Goal: Find specific page/section: Find specific page/section

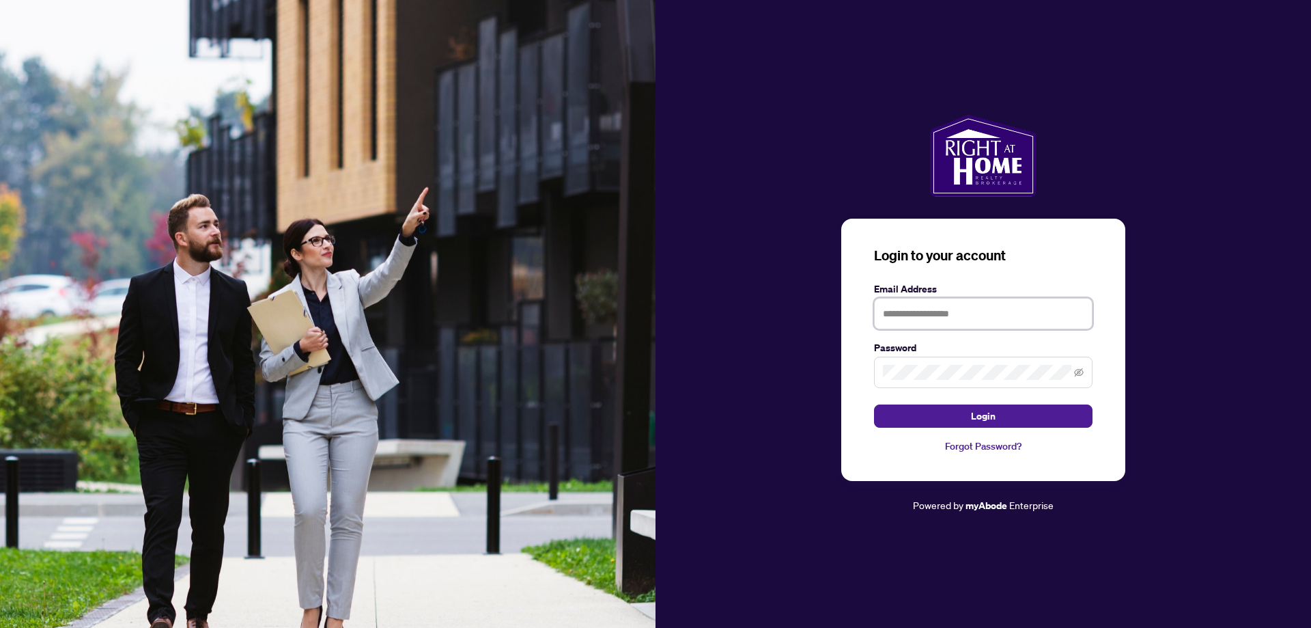
drag, startPoint x: 888, startPoint y: 314, endPoint x: 918, endPoint y: 324, distance: 31.8
click at [888, 314] on input "text" at bounding box center [983, 313] width 219 height 31
type input "**********"
click at [1080, 373] on icon "eye-invisible" at bounding box center [1079, 372] width 10 height 10
click at [1079, 370] on icon "eye" at bounding box center [1079, 372] width 10 height 7
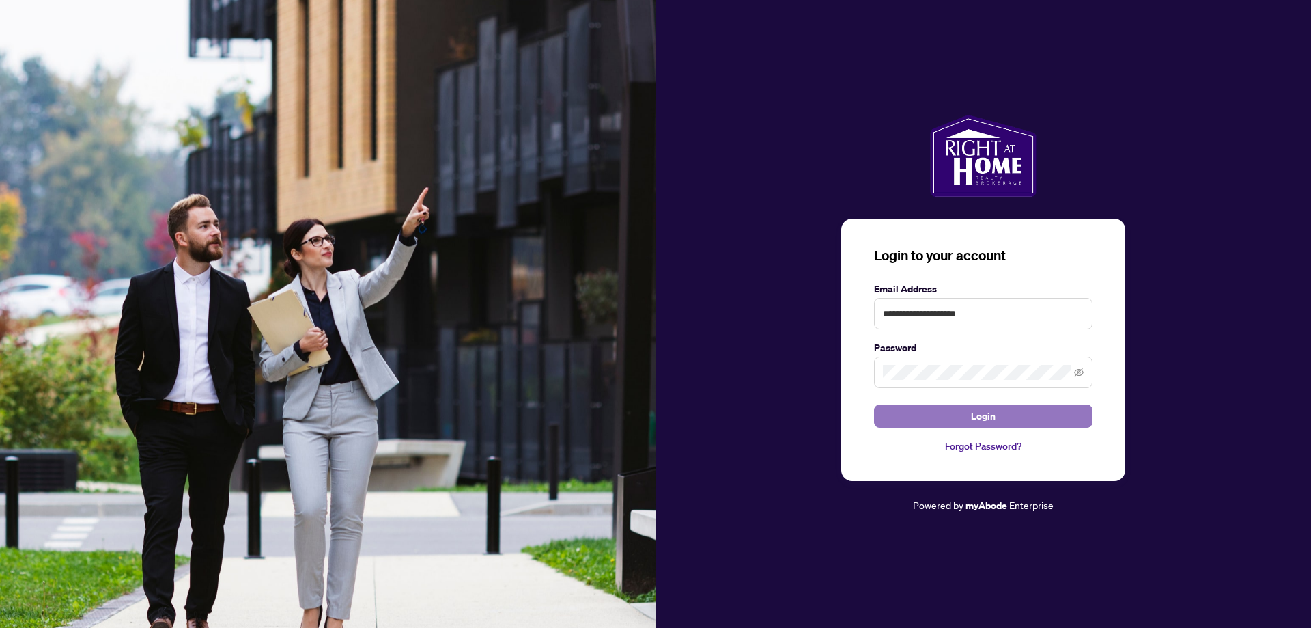
click at [917, 415] on button "Login" at bounding box center [983, 415] width 219 height 23
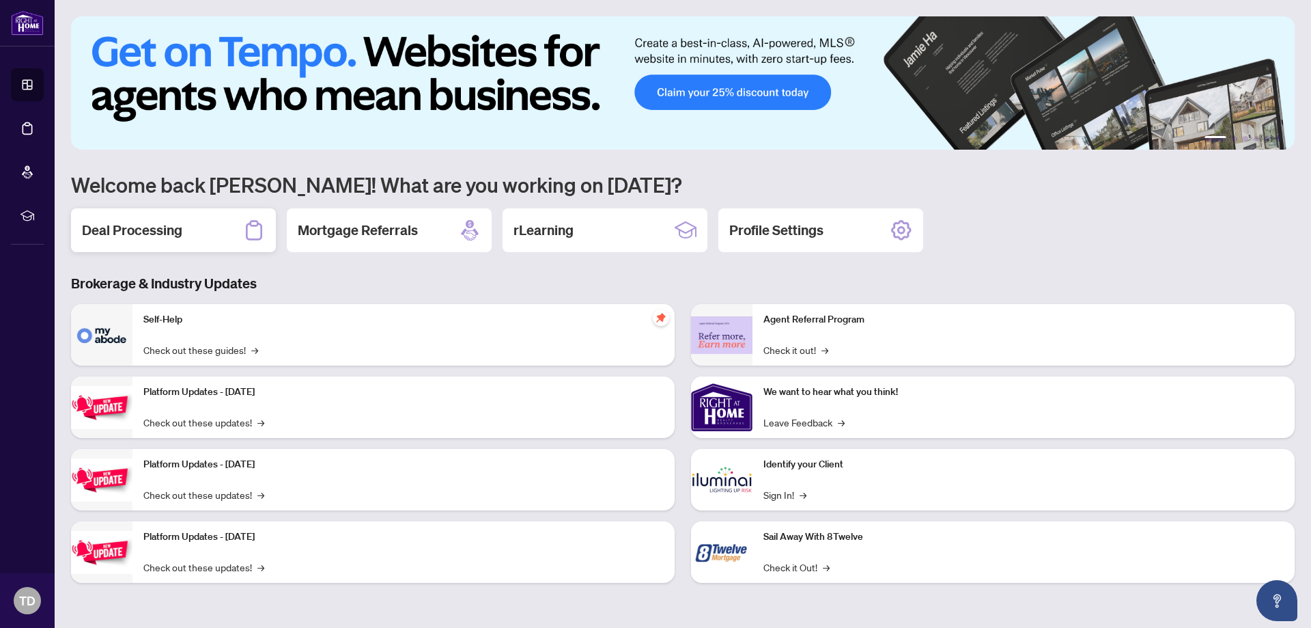
click at [142, 227] on h2 "Deal Processing" at bounding box center [132, 230] width 100 height 19
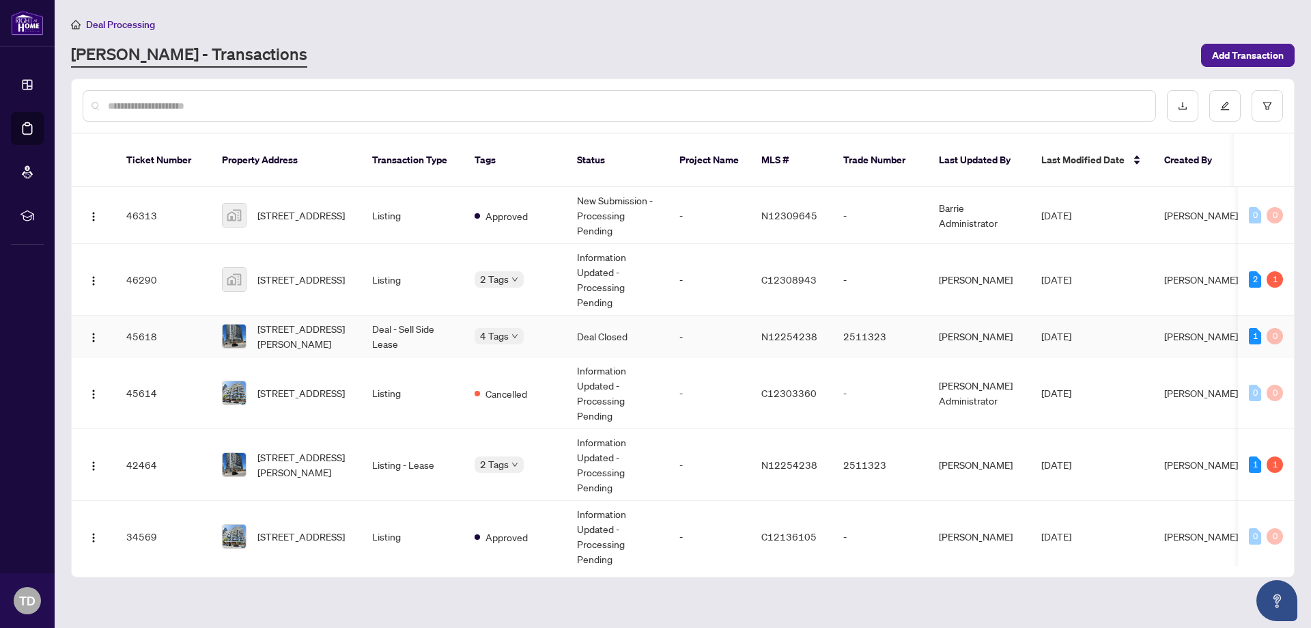
click at [596, 319] on td "Deal Closed" at bounding box center [617, 337] width 102 height 42
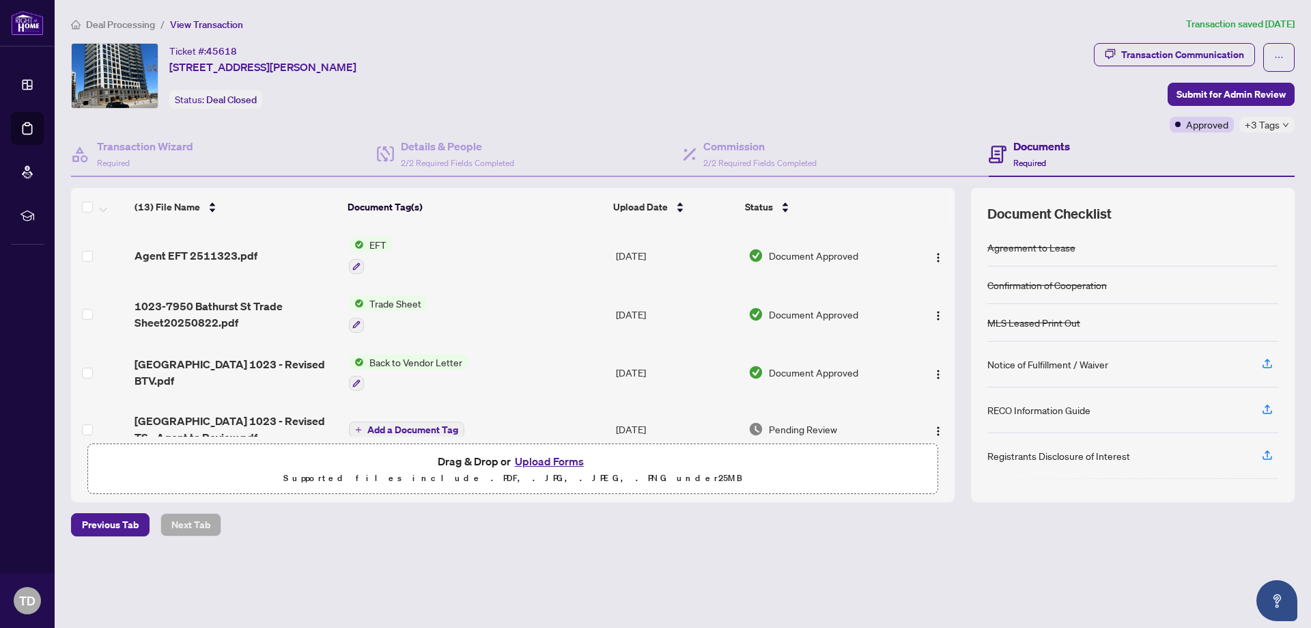
click at [369, 244] on span "EFT" at bounding box center [378, 244] width 28 height 15
click at [328, 310] on span "EFT" at bounding box center [323, 312] width 28 height 15
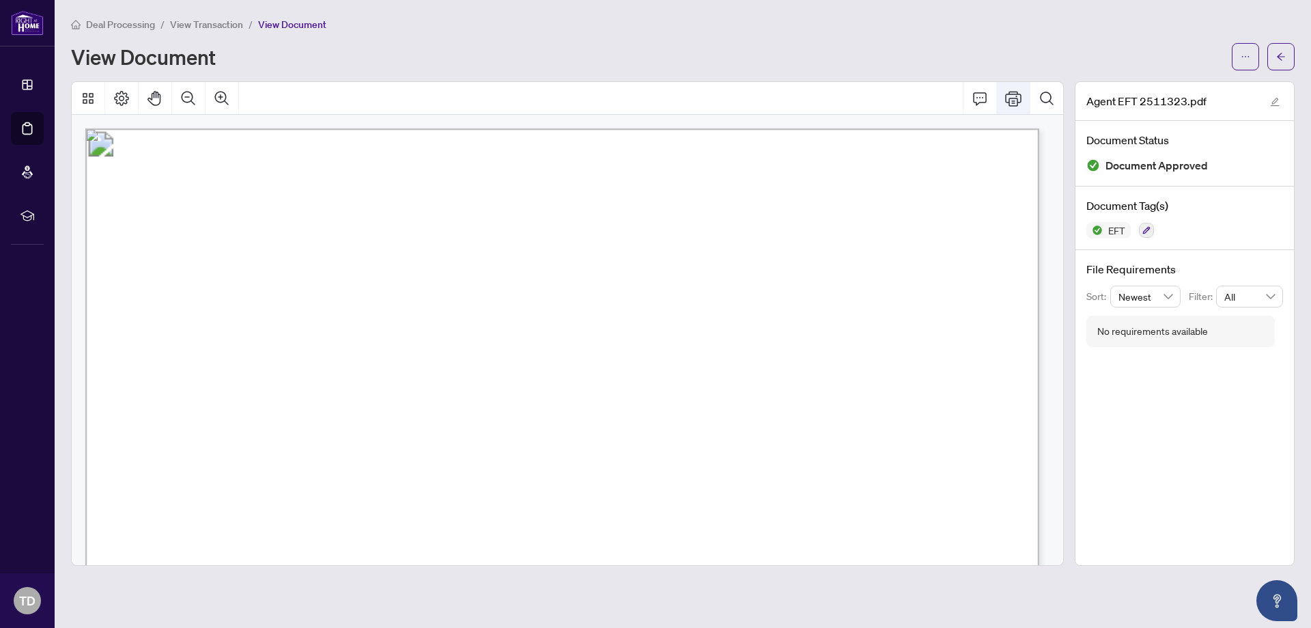
click at [1010, 95] on icon "Print" at bounding box center [1013, 98] width 16 height 16
